Goal: Navigation & Orientation: Understand site structure

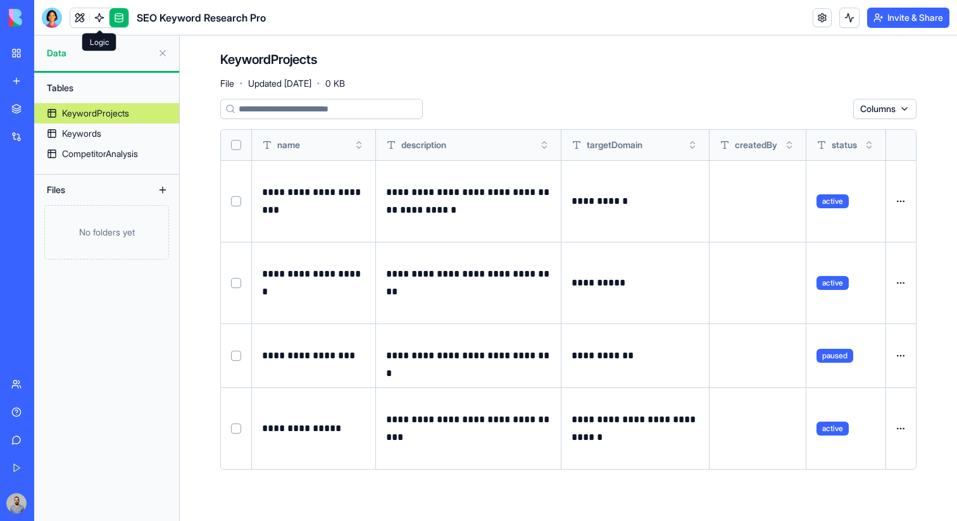
click at [101, 20] on link at bounding box center [99, 17] width 19 height 19
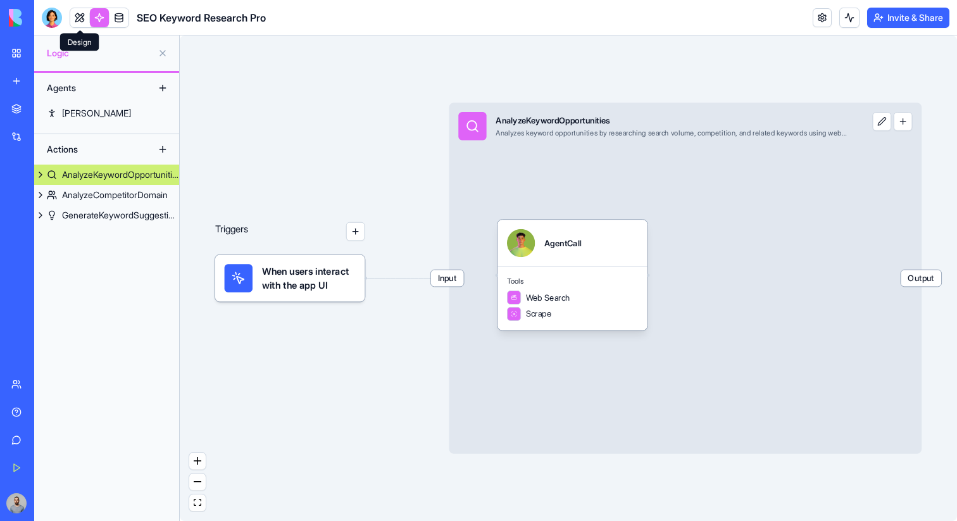
click at [77, 19] on link at bounding box center [79, 17] width 19 height 19
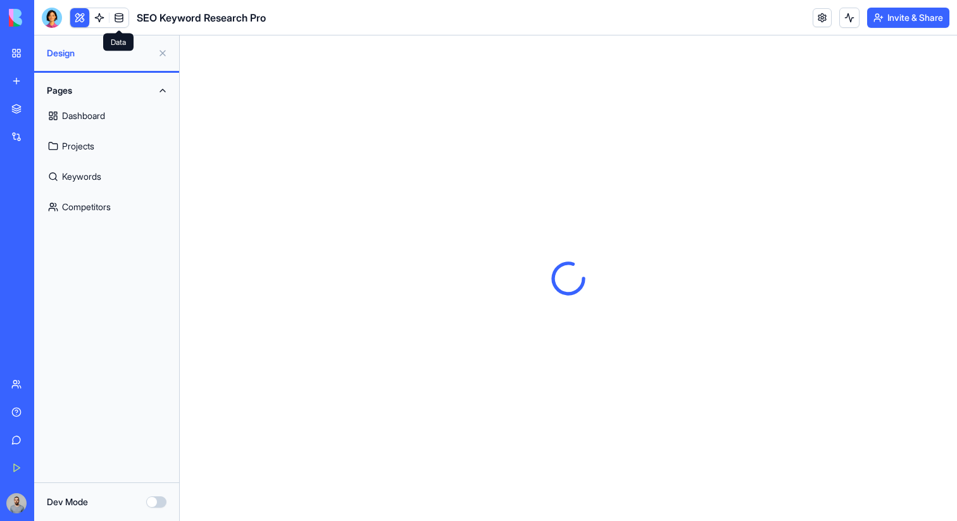
click at [118, 16] on link at bounding box center [119, 17] width 19 height 19
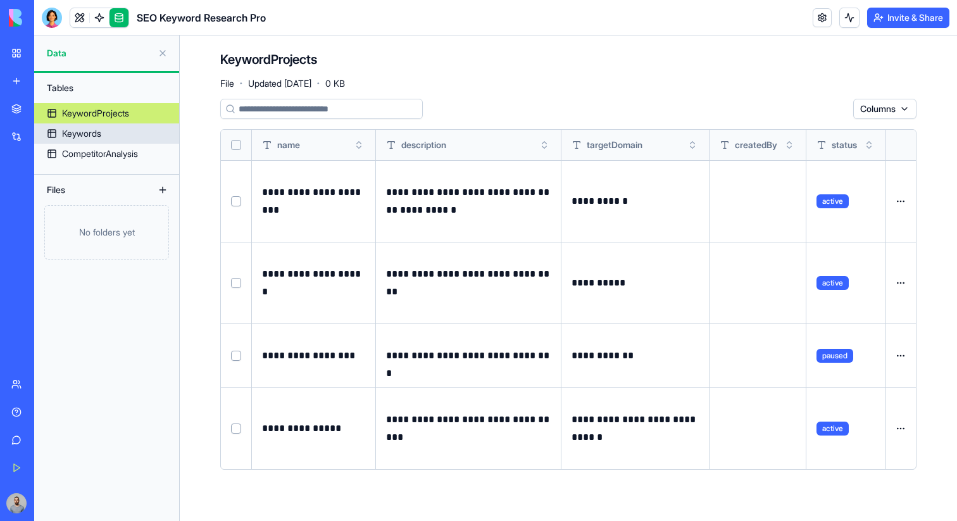
click at [96, 138] on div "Keywords" at bounding box center [81, 133] width 39 height 13
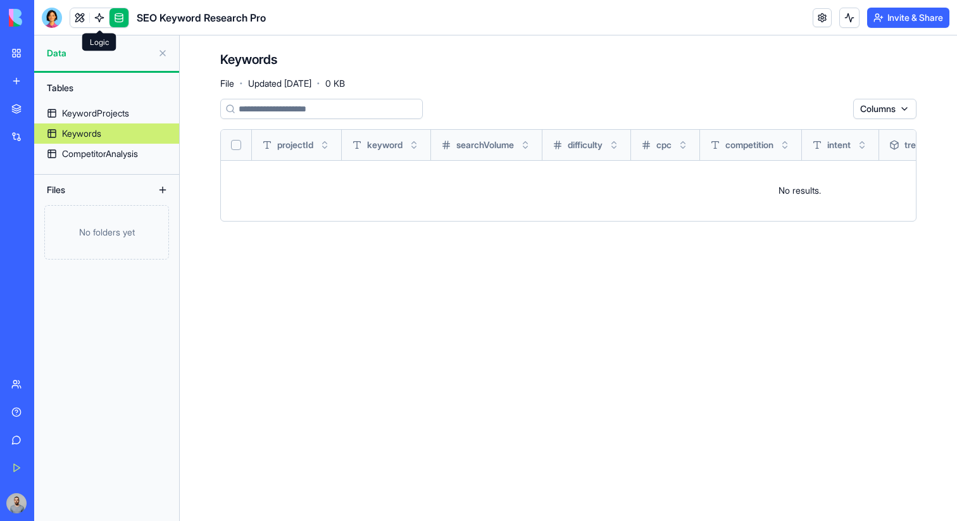
click at [103, 16] on link at bounding box center [99, 17] width 19 height 19
